Goal: Task Accomplishment & Management: Manage account settings

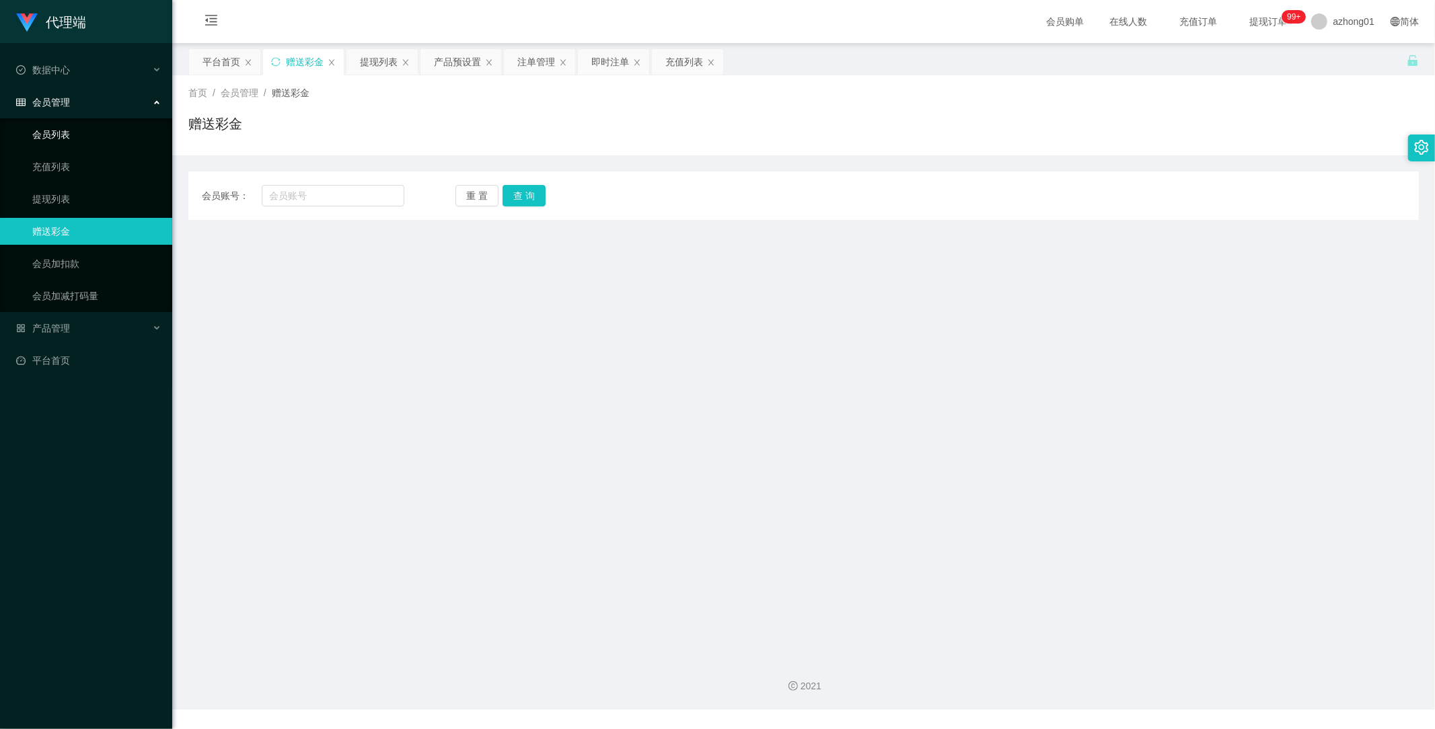
click at [85, 126] on link "会员列表" at bounding box center [96, 134] width 129 height 27
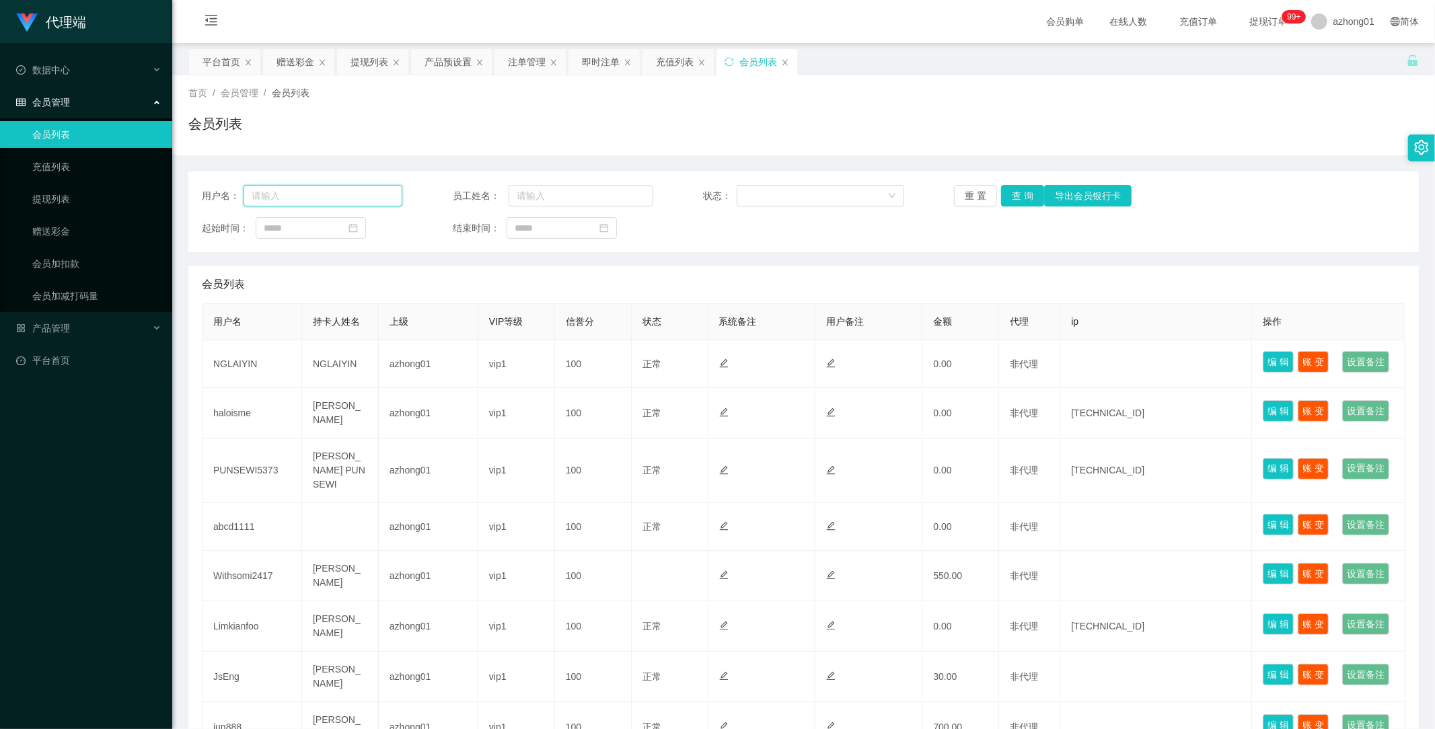
click at [312, 199] on input "text" at bounding box center [323, 196] width 159 height 22
paste input "young"
type input "young"
click at [1014, 199] on button "查 询" at bounding box center [1022, 196] width 43 height 22
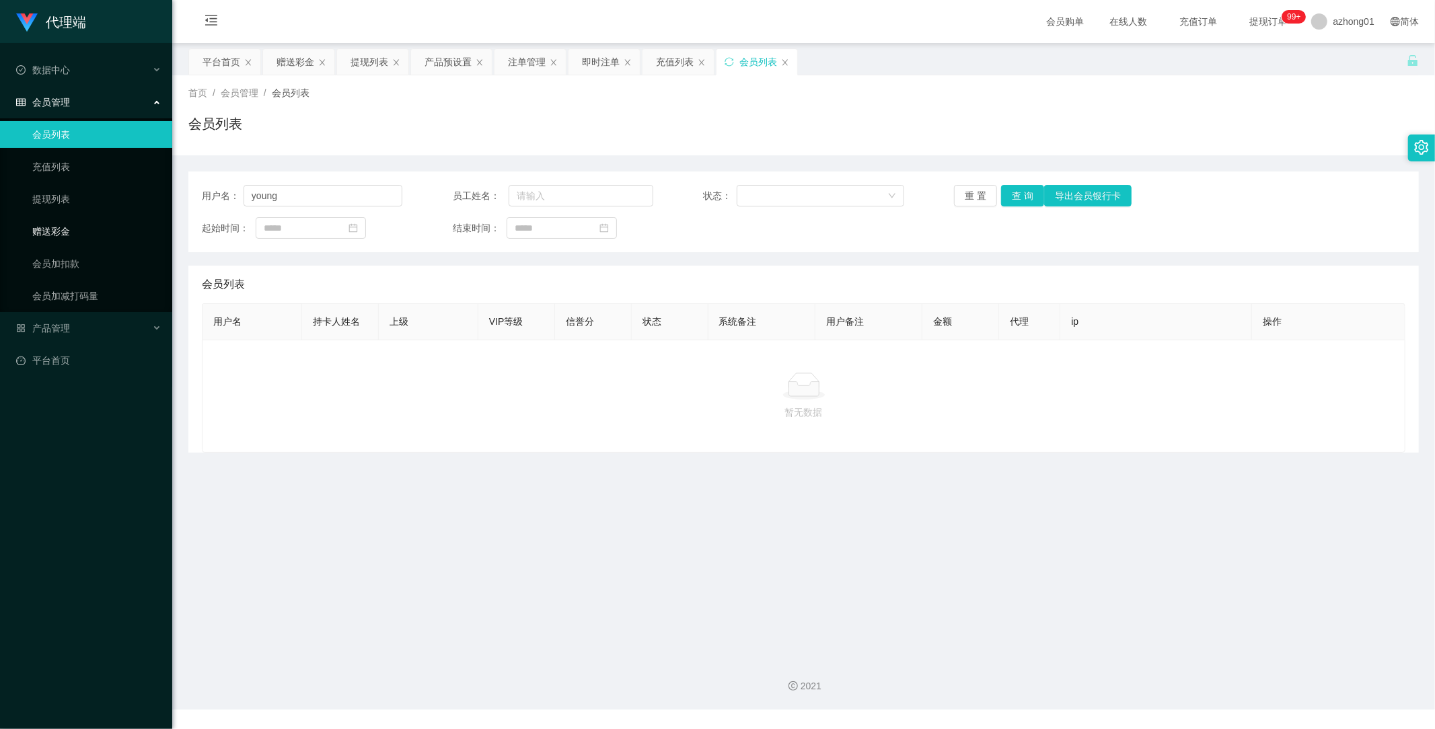
click at [64, 218] on link "赠送彩金" at bounding box center [96, 231] width 129 height 27
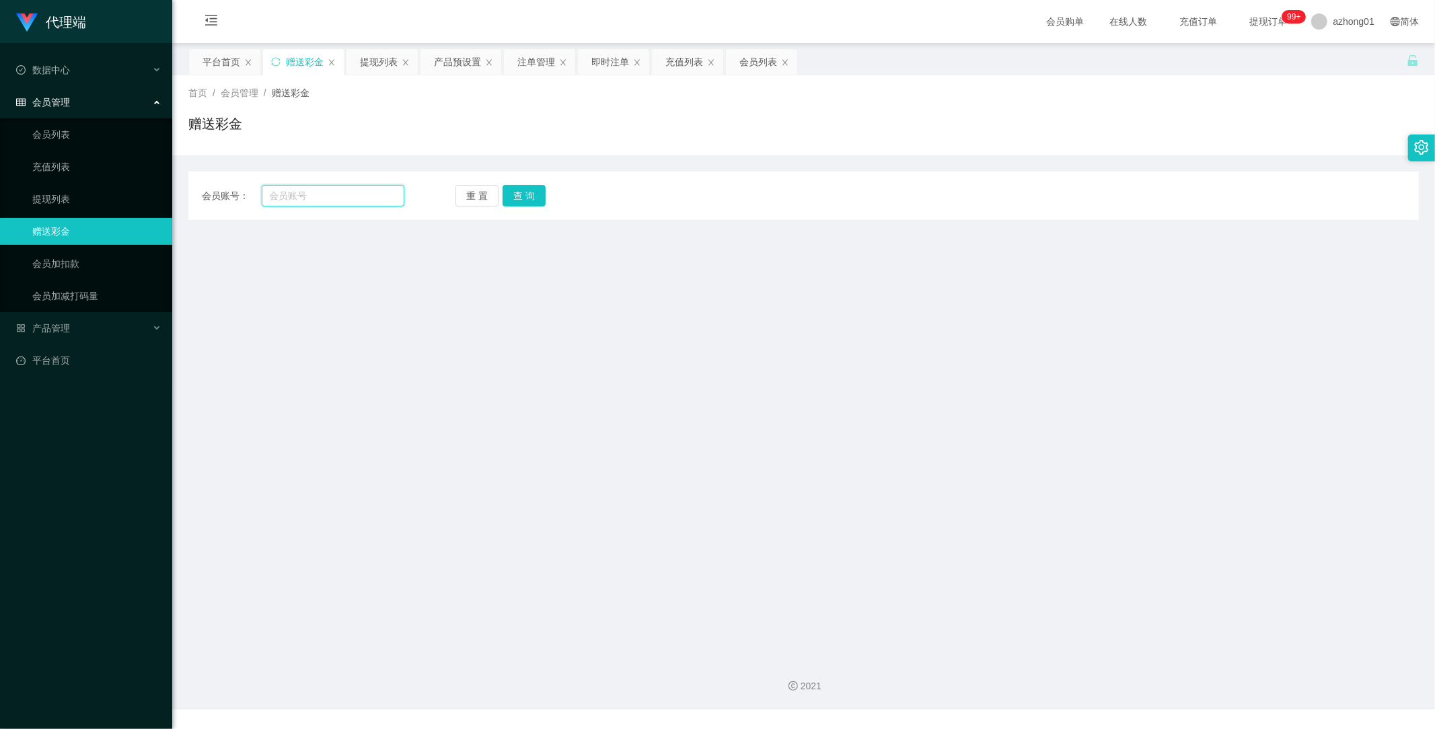
click at [344, 196] on input "text" at bounding box center [333, 196] width 143 height 22
paste input "young"
type input "young"
click at [523, 196] on button "查 询" at bounding box center [523, 196] width 43 height 22
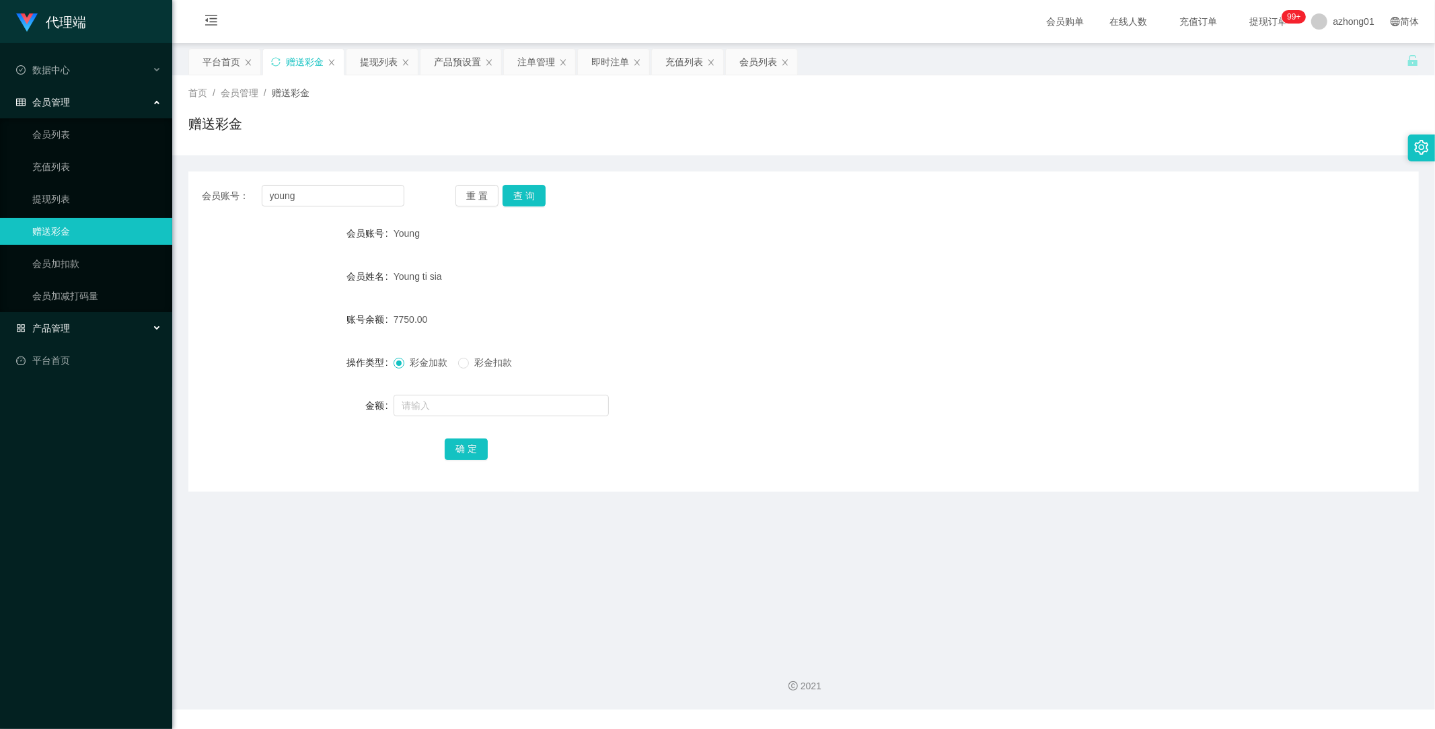
click at [64, 332] on span "产品管理" at bounding box center [43, 328] width 54 height 11
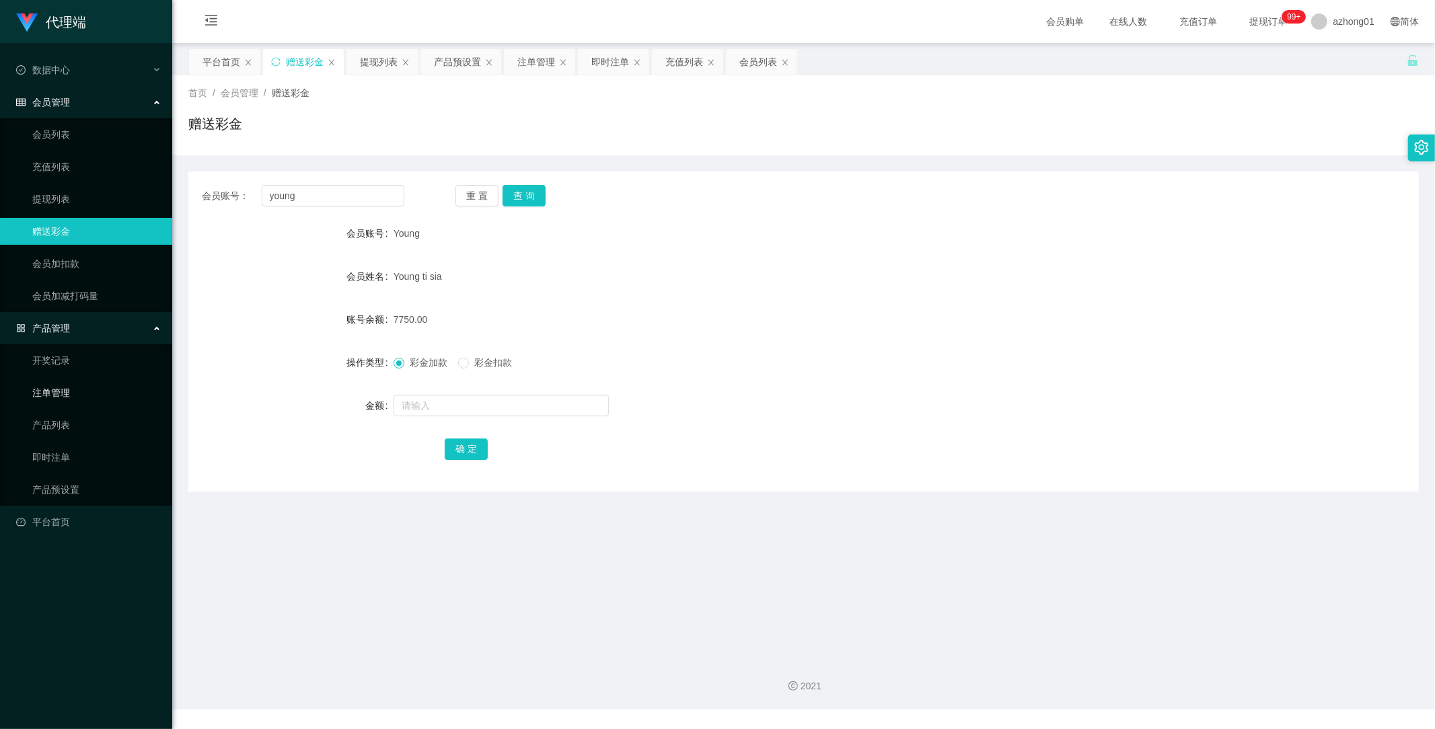
click at [62, 391] on link "注单管理" at bounding box center [96, 392] width 129 height 27
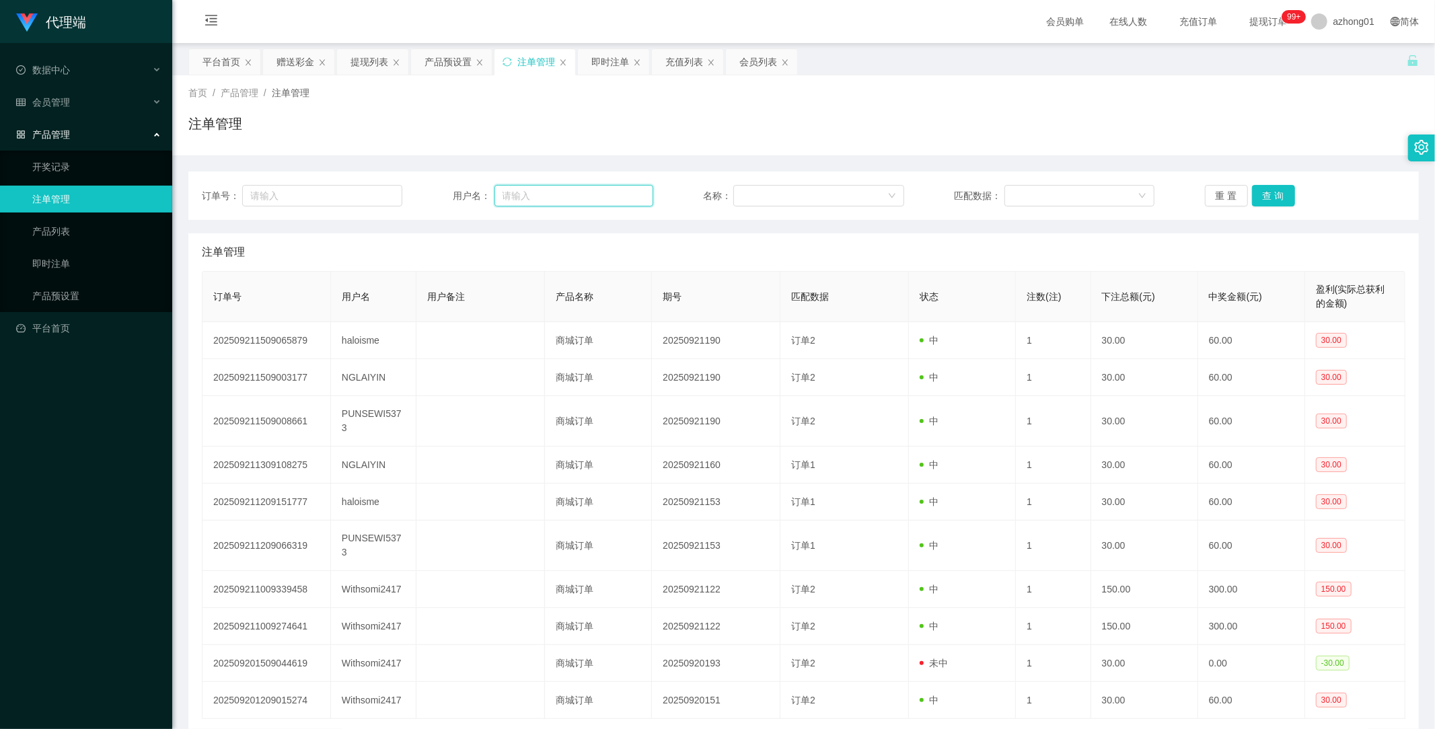
click at [539, 194] on input "text" at bounding box center [573, 196] width 159 height 22
paste input "young"
type input "young"
click at [1272, 194] on button "查 询" at bounding box center [1273, 196] width 43 height 22
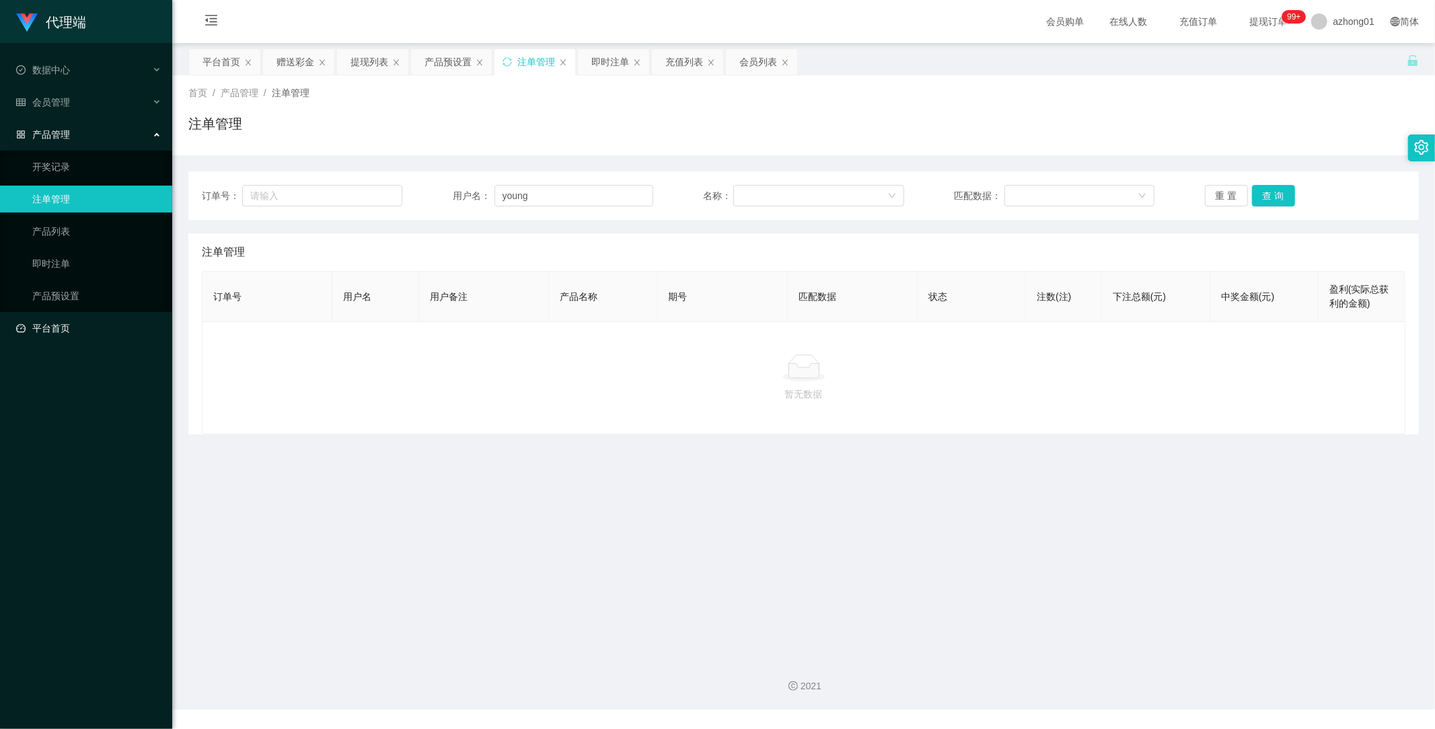
click at [72, 326] on link "平台首页" at bounding box center [88, 328] width 145 height 27
